Goal: Check status: Check status

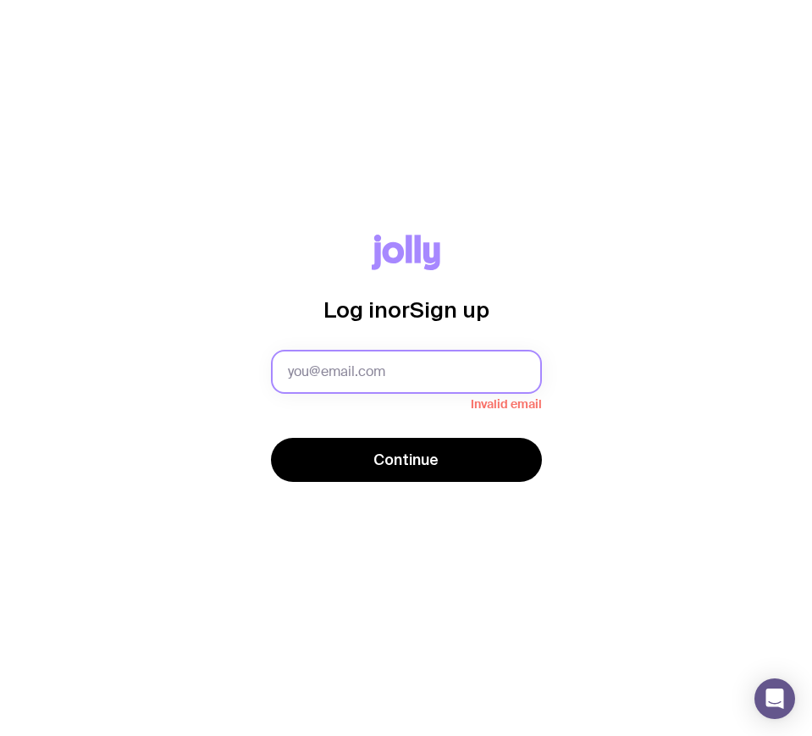
click at [395, 363] on input "text" at bounding box center [406, 372] width 271 height 44
type input "hollyr@people2people.com.au"
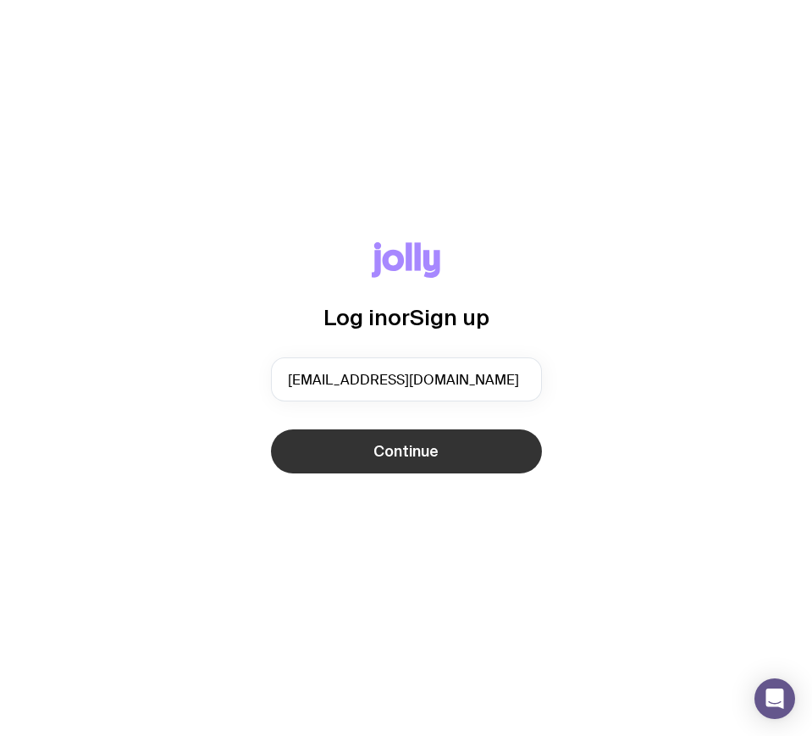
click at [382, 460] on span "Continue" at bounding box center [406, 451] width 65 height 20
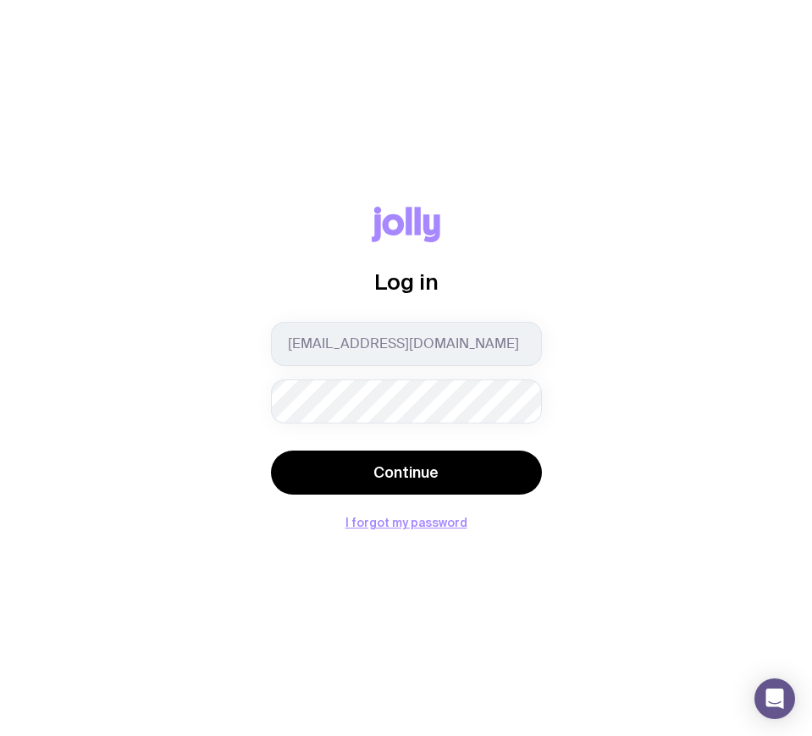
click at [509, 402] on keeper-lock "Open Keeper Popup" at bounding box center [515, 401] width 20 height 20
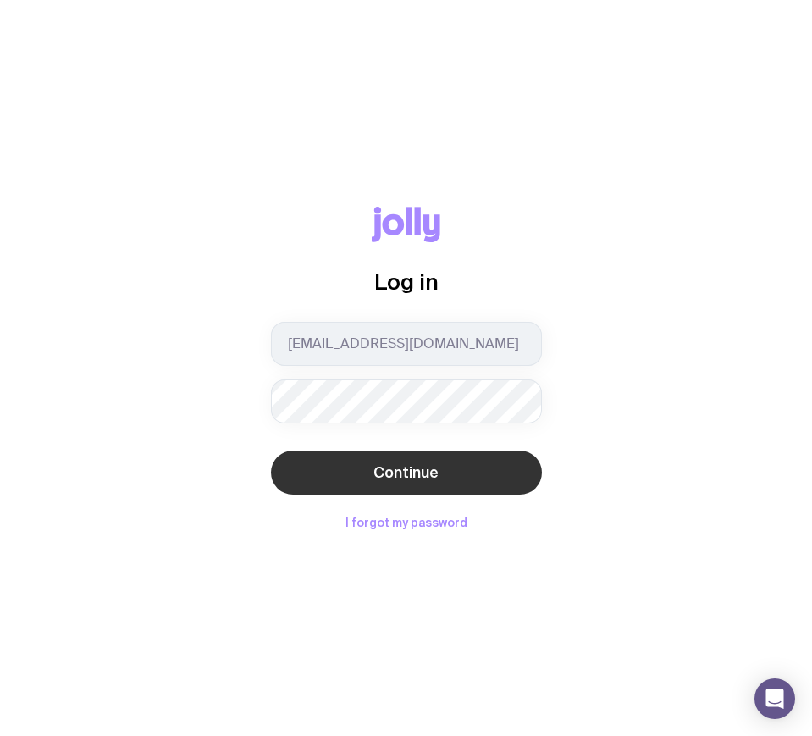
click at [363, 473] on button "Continue" at bounding box center [406, 473] width 271 height 44
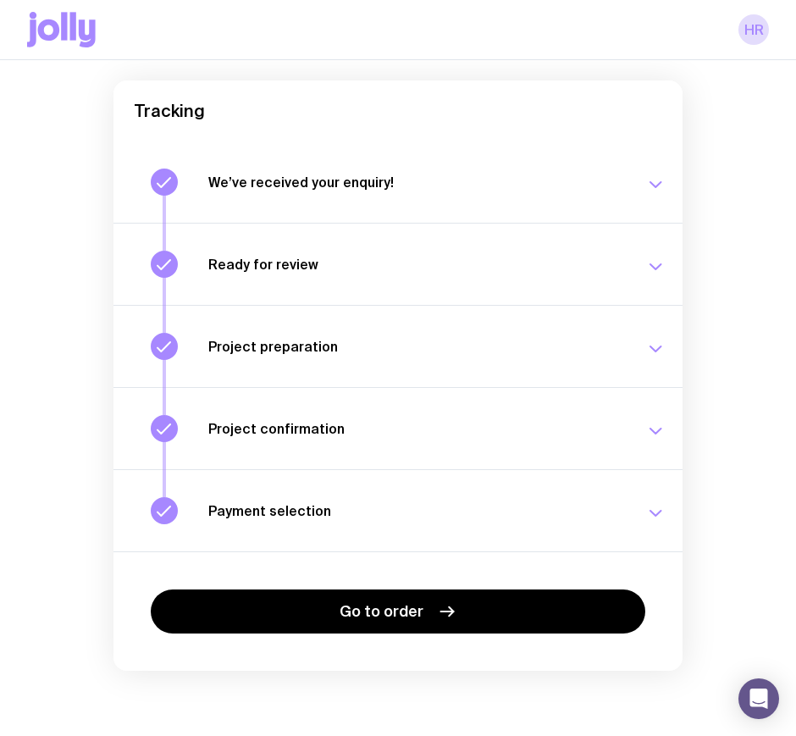
scroll to position [131, 0]
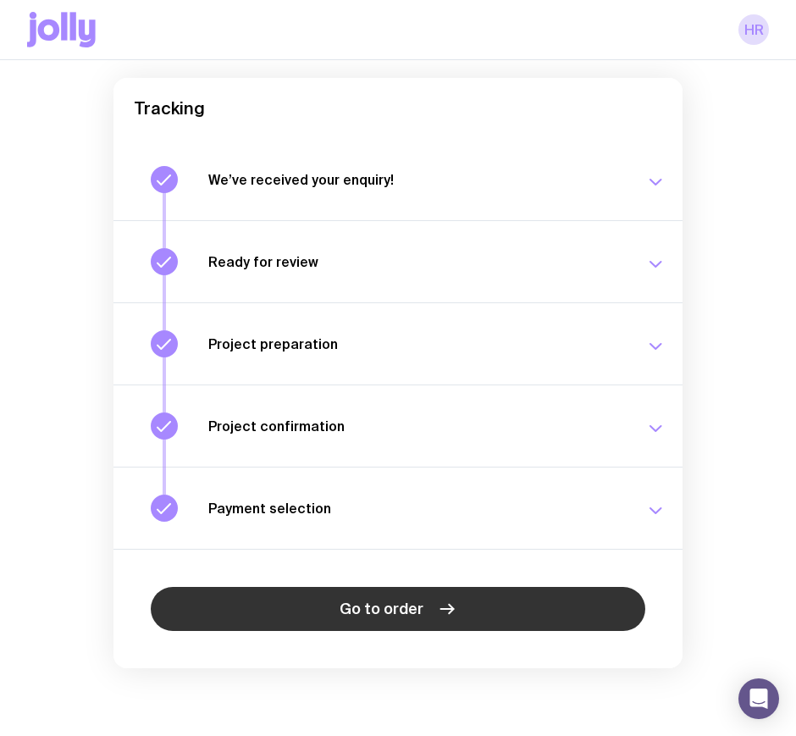
click at [418, 590] on link "Go to order" at bounding box center [398, 609] width 495 height 44
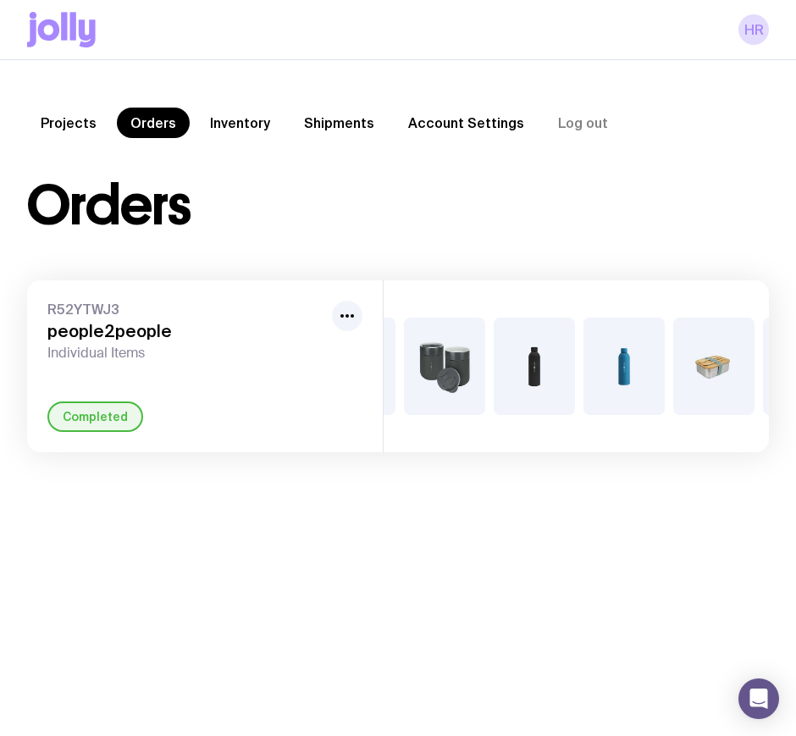
scroll to position [0, 278]
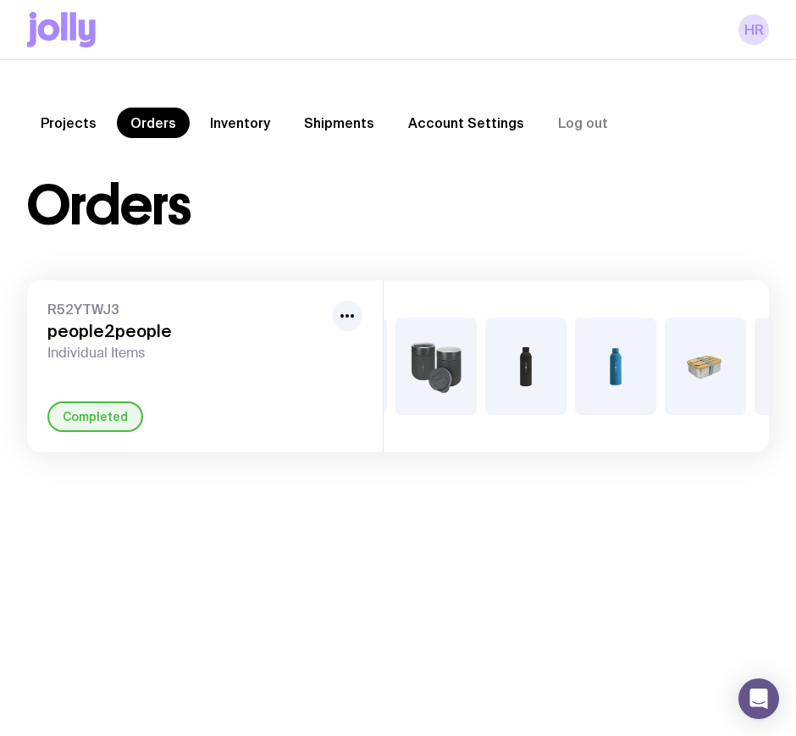
click at [467, 379] on div "+6" at bounding box center [436, 366] width 81 height 97
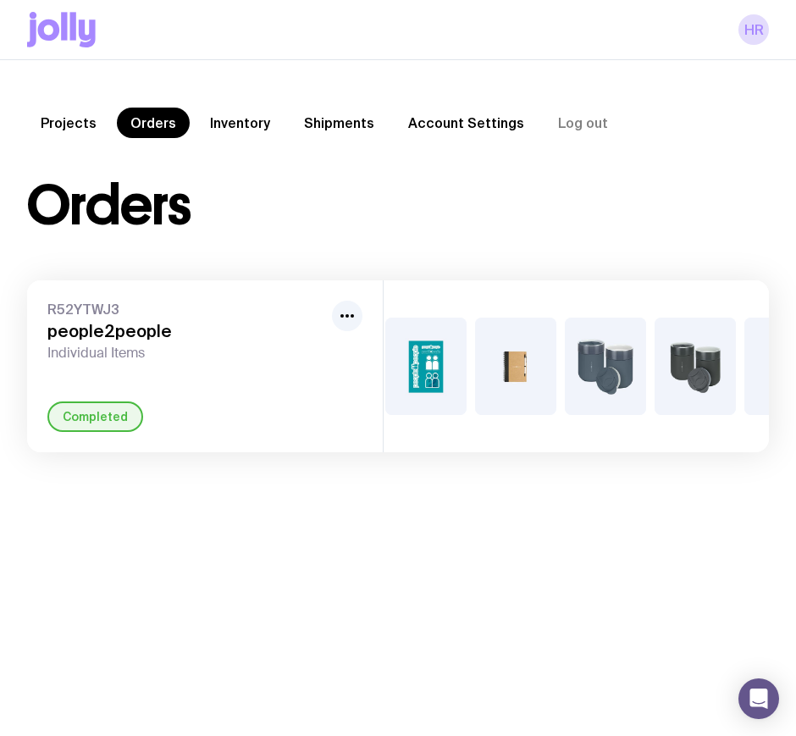
scroll to position [0, 10]
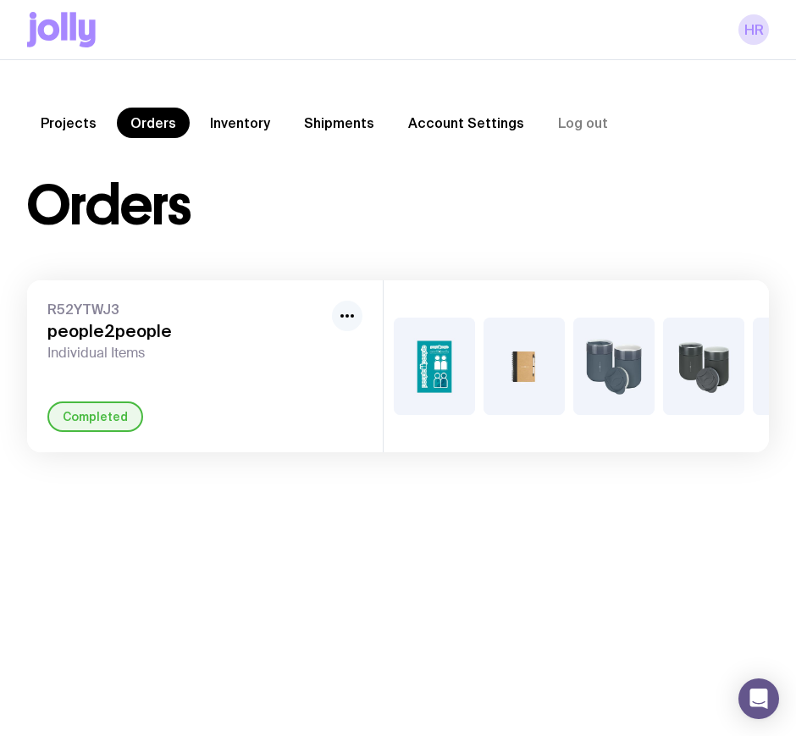
click at [352, 319] on icon "button" at bounding box center [347, 316] width 20 height 20
click at [377, 431] on div "R52YTWJ3 people2people Individual Items Rename Completed" at bounding box center [205, 366] width 356 height 172
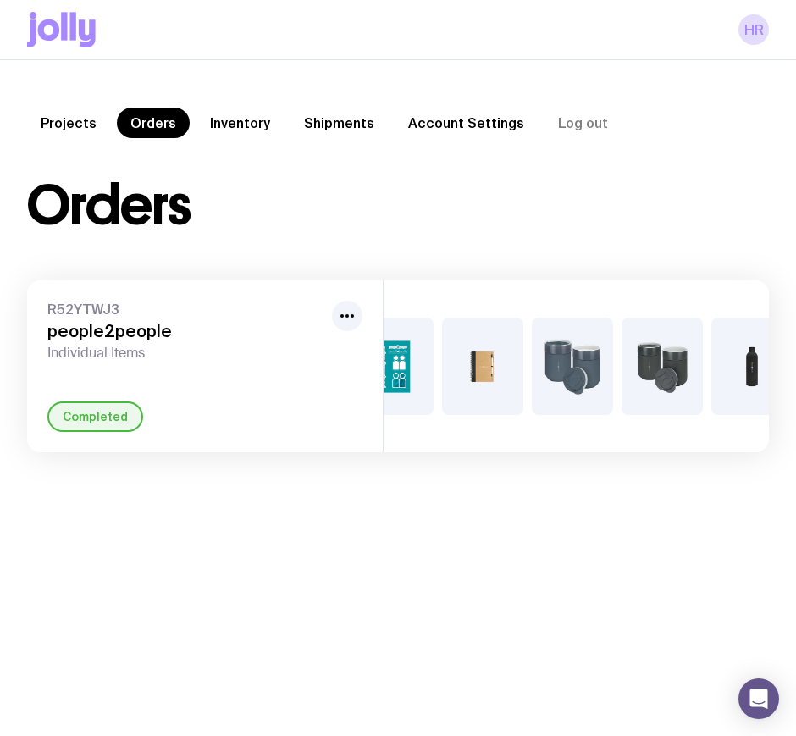
scroll to position [0, 0]
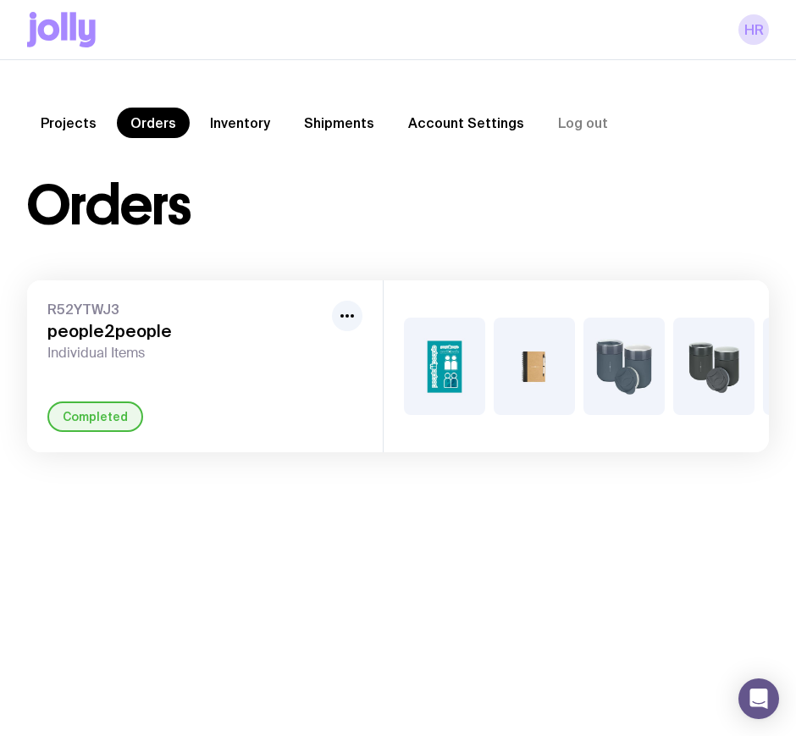
click at [599, 357] on img at bounding box center [624, 366] width 81 height 97
click at [629, 344] on img at bounding box center [624, 366] width 81 height 97
click at [230, 120] on link "Inventory" at bounding box center [240, 123] width 87 height 30
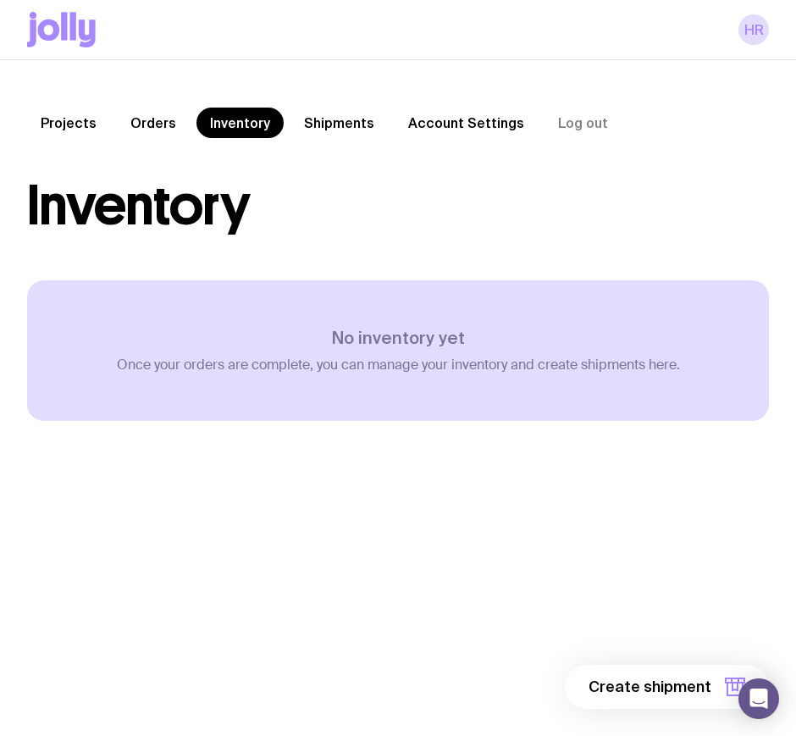
click at [91, 130] on link "Projects" at bounding box center [68, 123] width 83 height 30
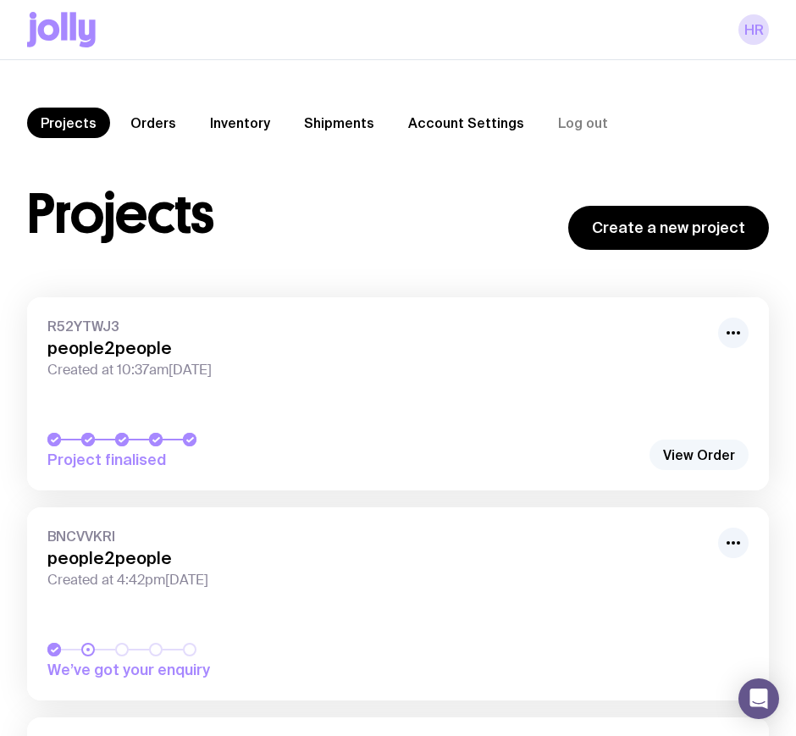
click at [662, 452] on link "View Order" at bounding box center [699, 455] width 99 height 30
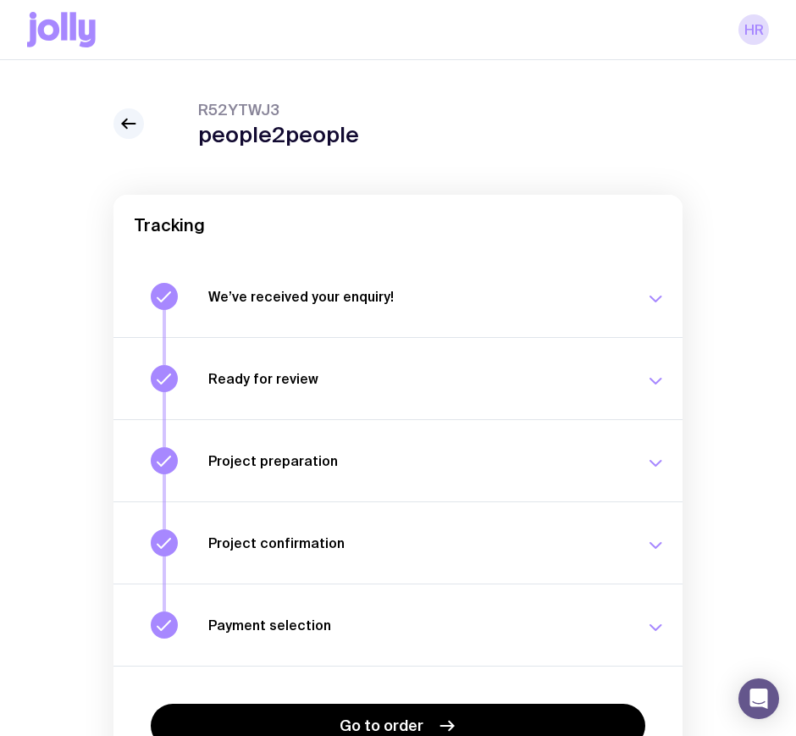
scroll to position [106, 0]
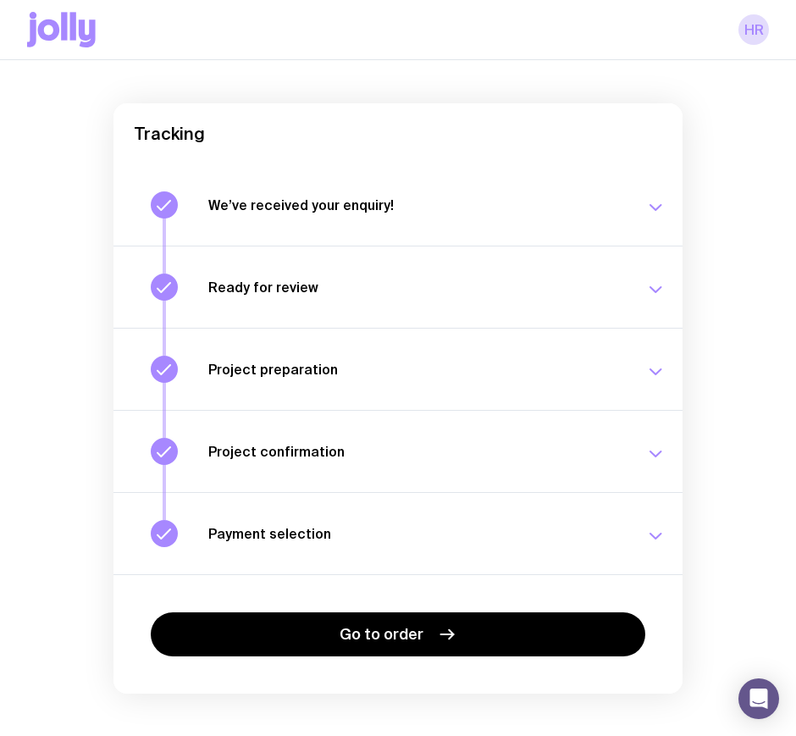
click at [394, 268] on button "Ready for review Check your email to review your proposal and merch concepts. […" at bounding box center [397, 287] width 569 height 82
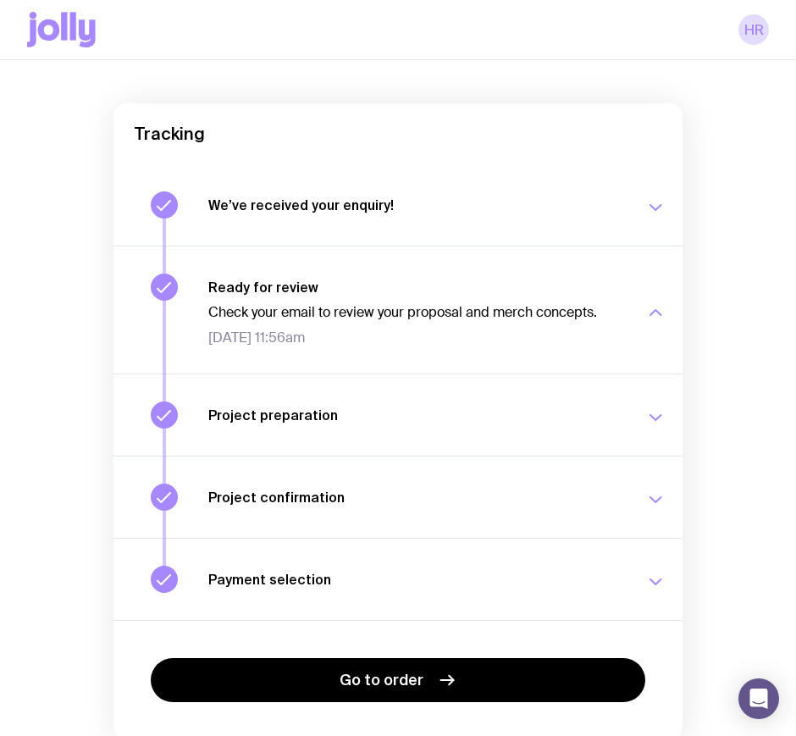
click at [394, 268] on button "Ready for review Check your email to review your proposal and merch concepts. […" at bounding box center [397, 310] width 569 height 128
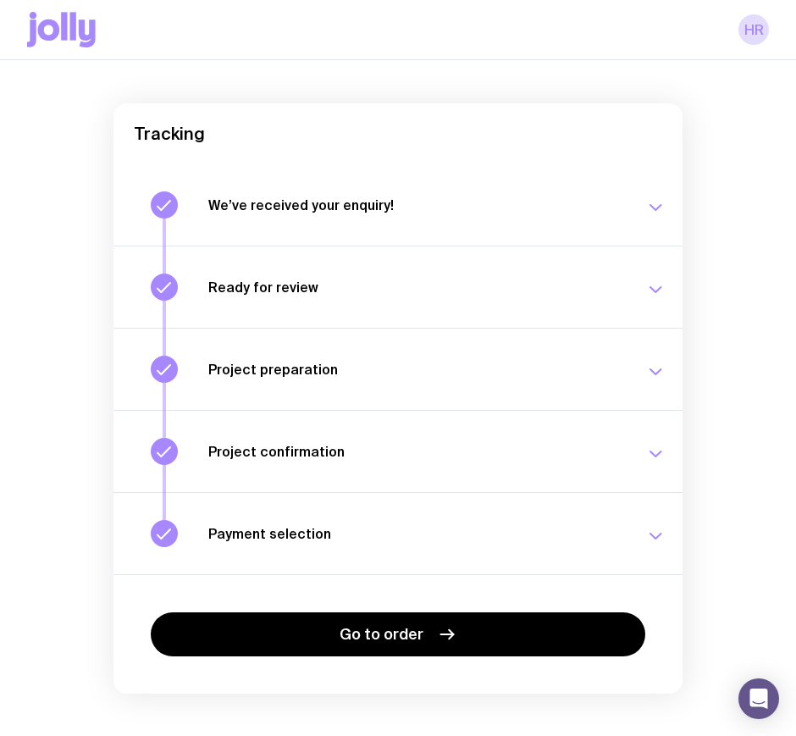
click at [418, 377] on h3 "Project preparation" at bounding box center [416, 369] width 417 height 17
